Goal: Find contact information: Find contact information

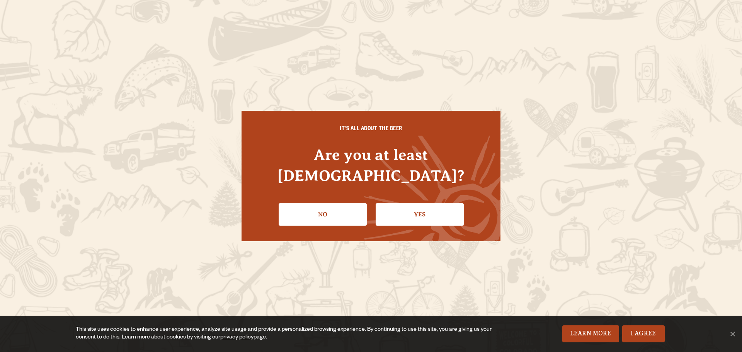
click at [450, 205] on link "Yes" at bounding box center [420, 214] width 88 height 22
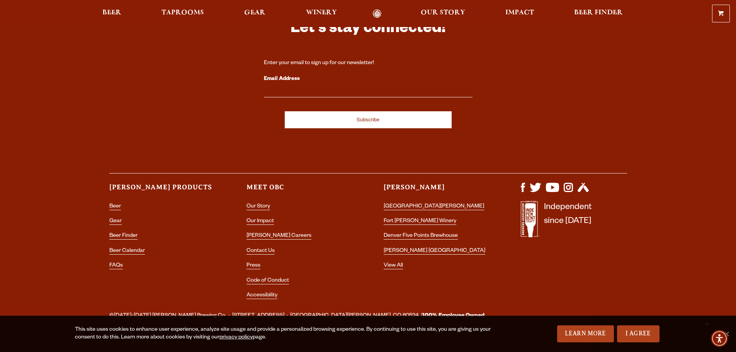
scroll to position [2270, 0]
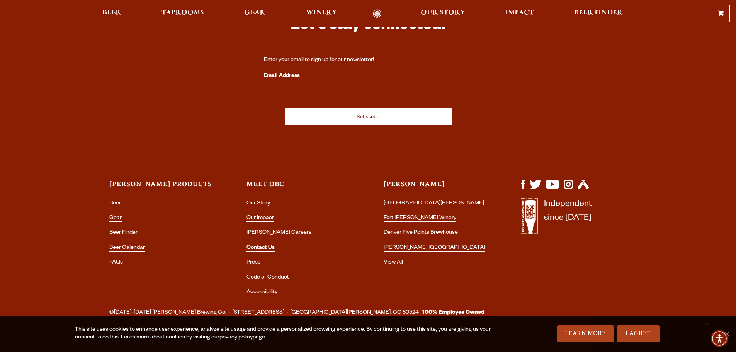
click at [263, 245] on link "Contact Us" at bounding box center [261, 248] width 28 height 7
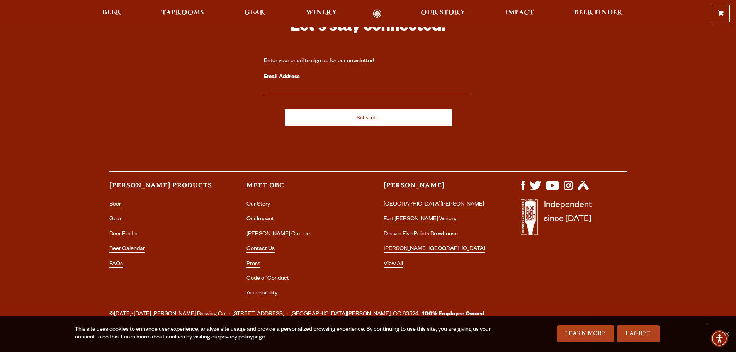
scroll to position [1475, 0]
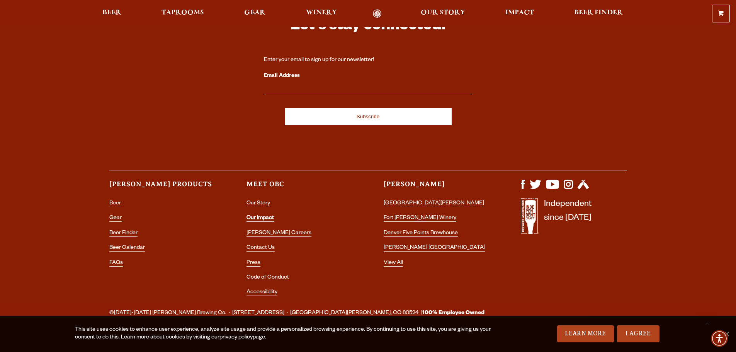
click at [262, 215] on link "Our Impact" at bounding box center [260, 218] width 27 height 7
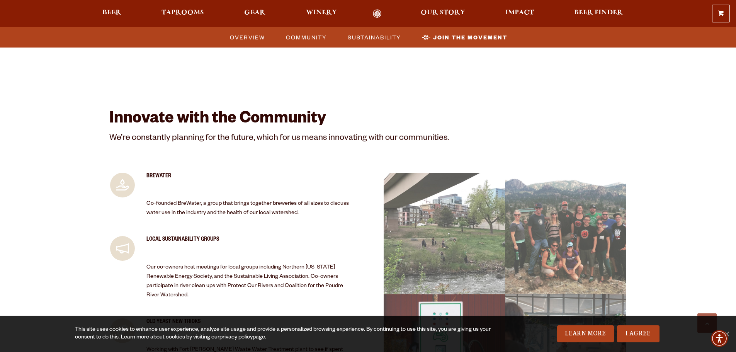
scroll to position [1353, 0]
